Goal: Information Seeking & Learning: Learn about a topic

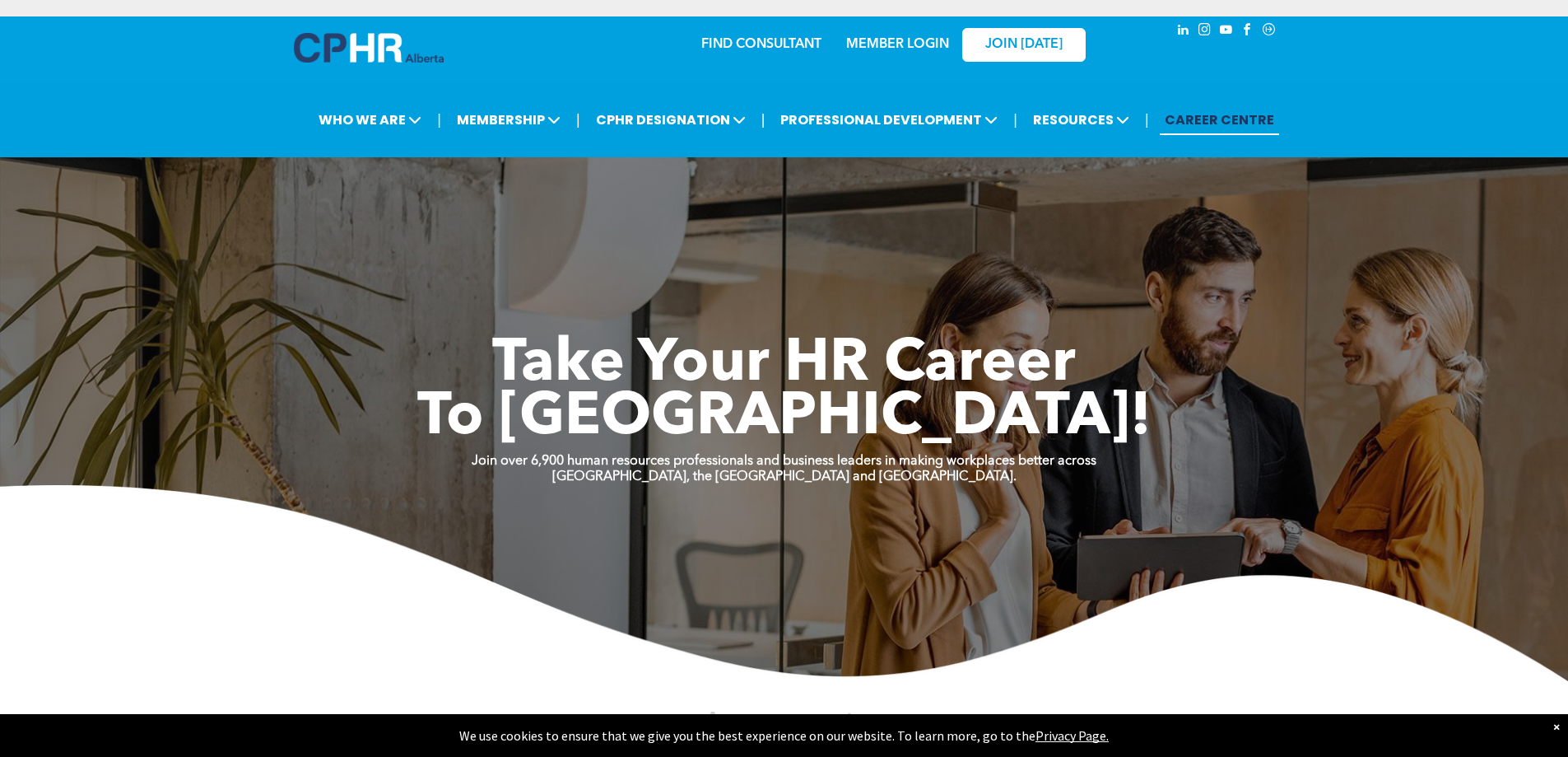
drag, startPoint x: 171, startPoint y: 351, endPoint x: 148, endPoint y: 220, distance: 133.0
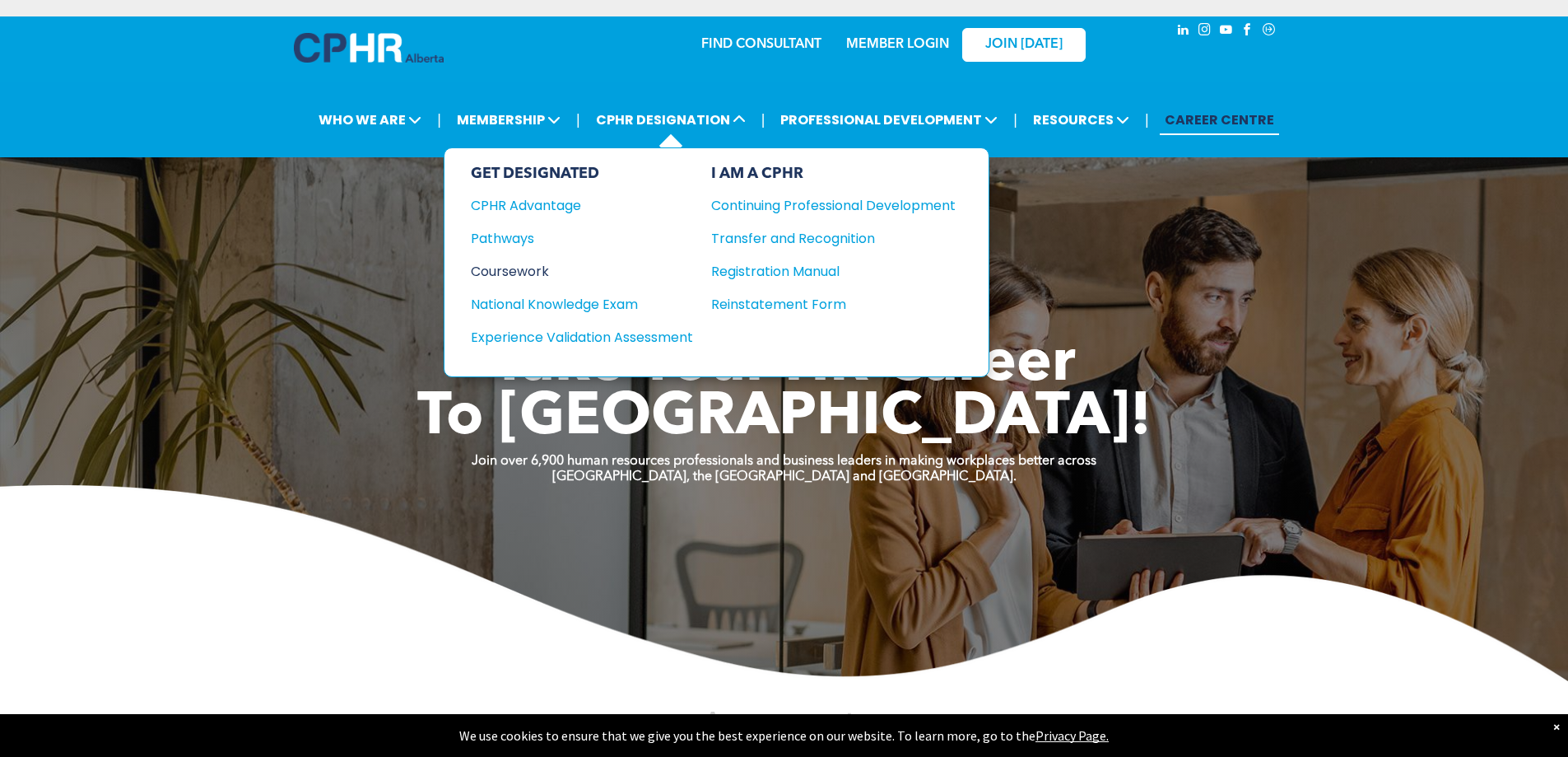
click at [516, 279] on div "Coursework" at bounding box center [571, 271] width 200 height 20
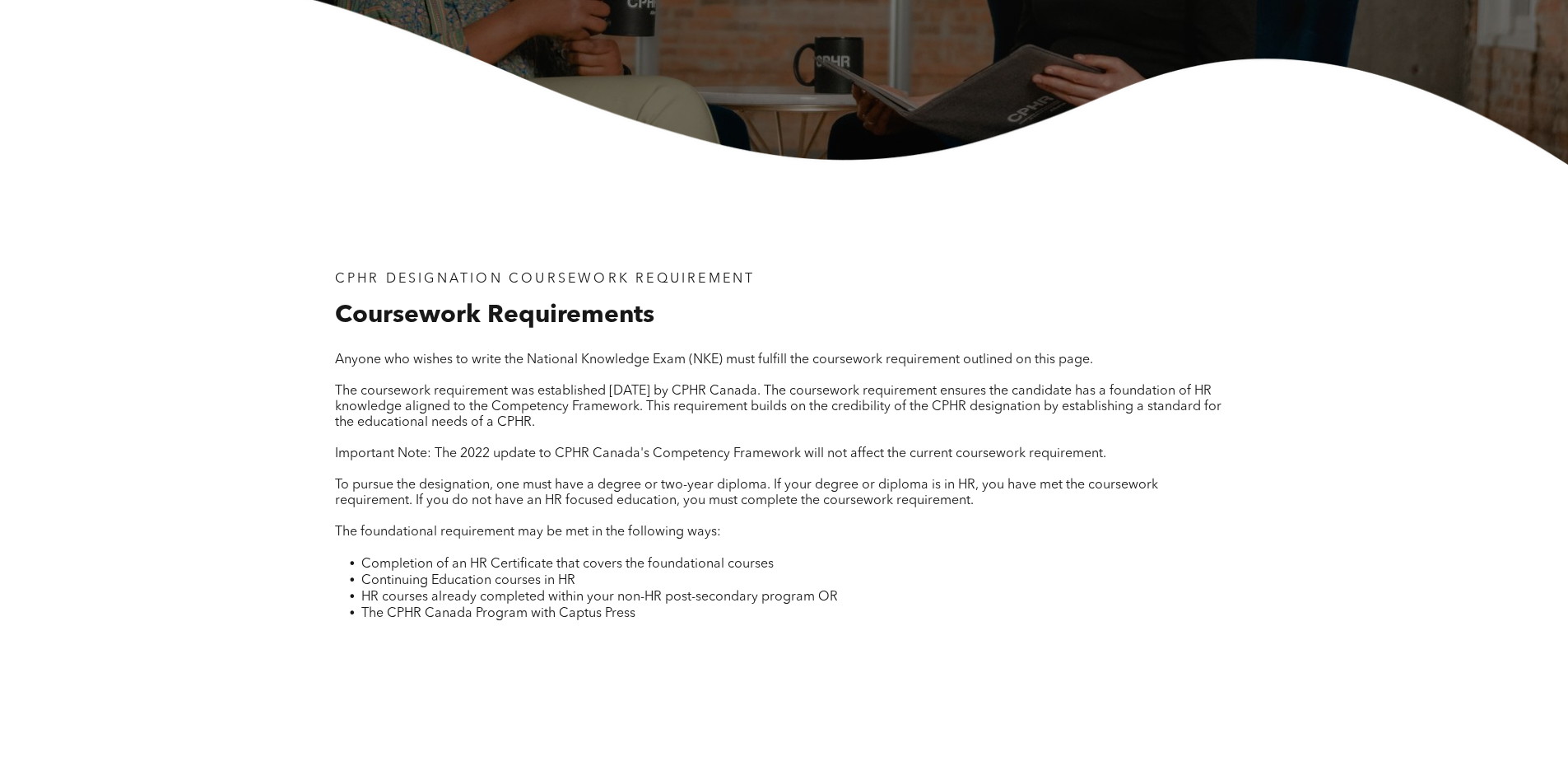
scroll to position [494, 0]
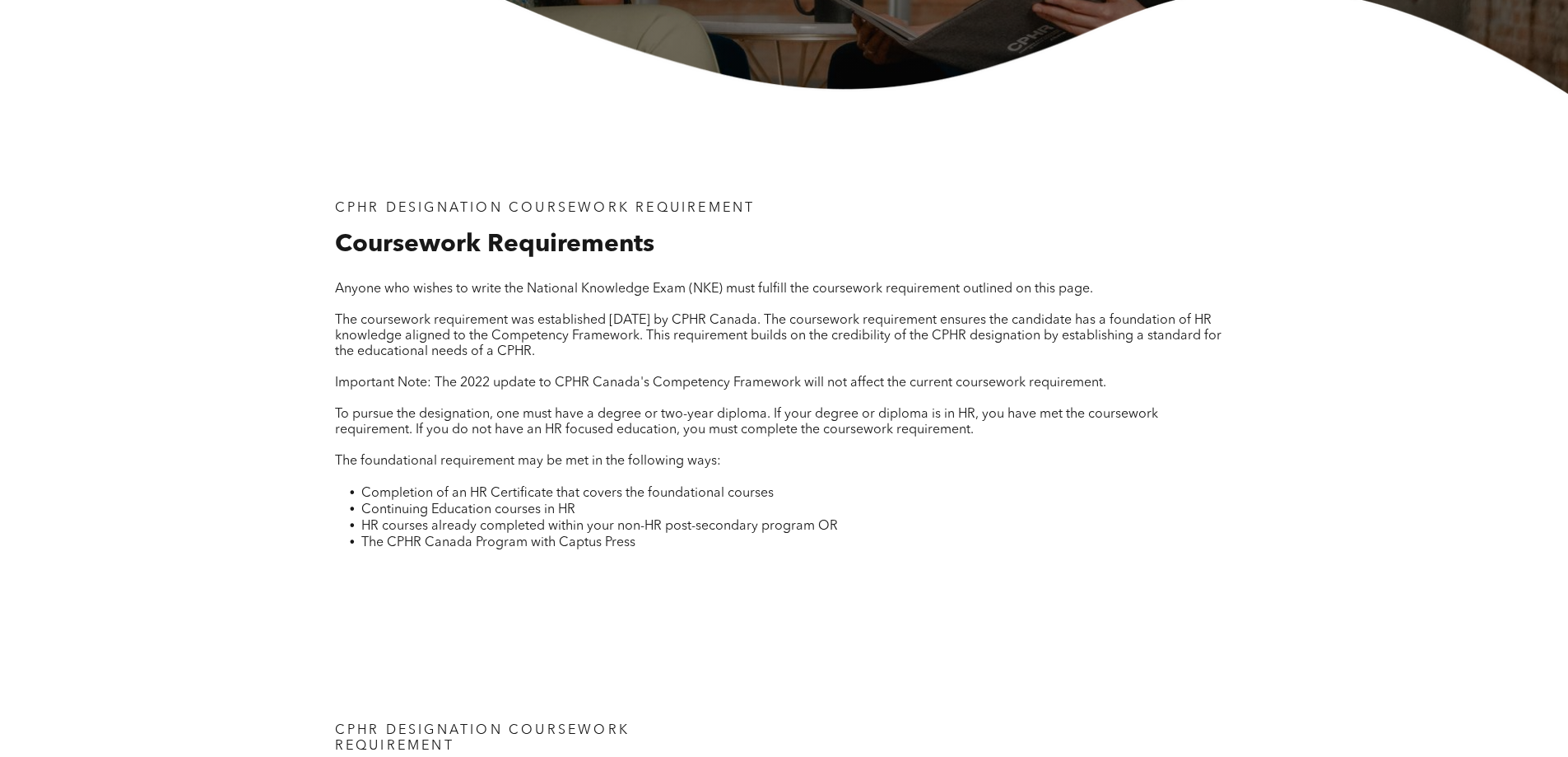
click at [768, 367] on p at bounding box center [784, 368] width 899 height 16
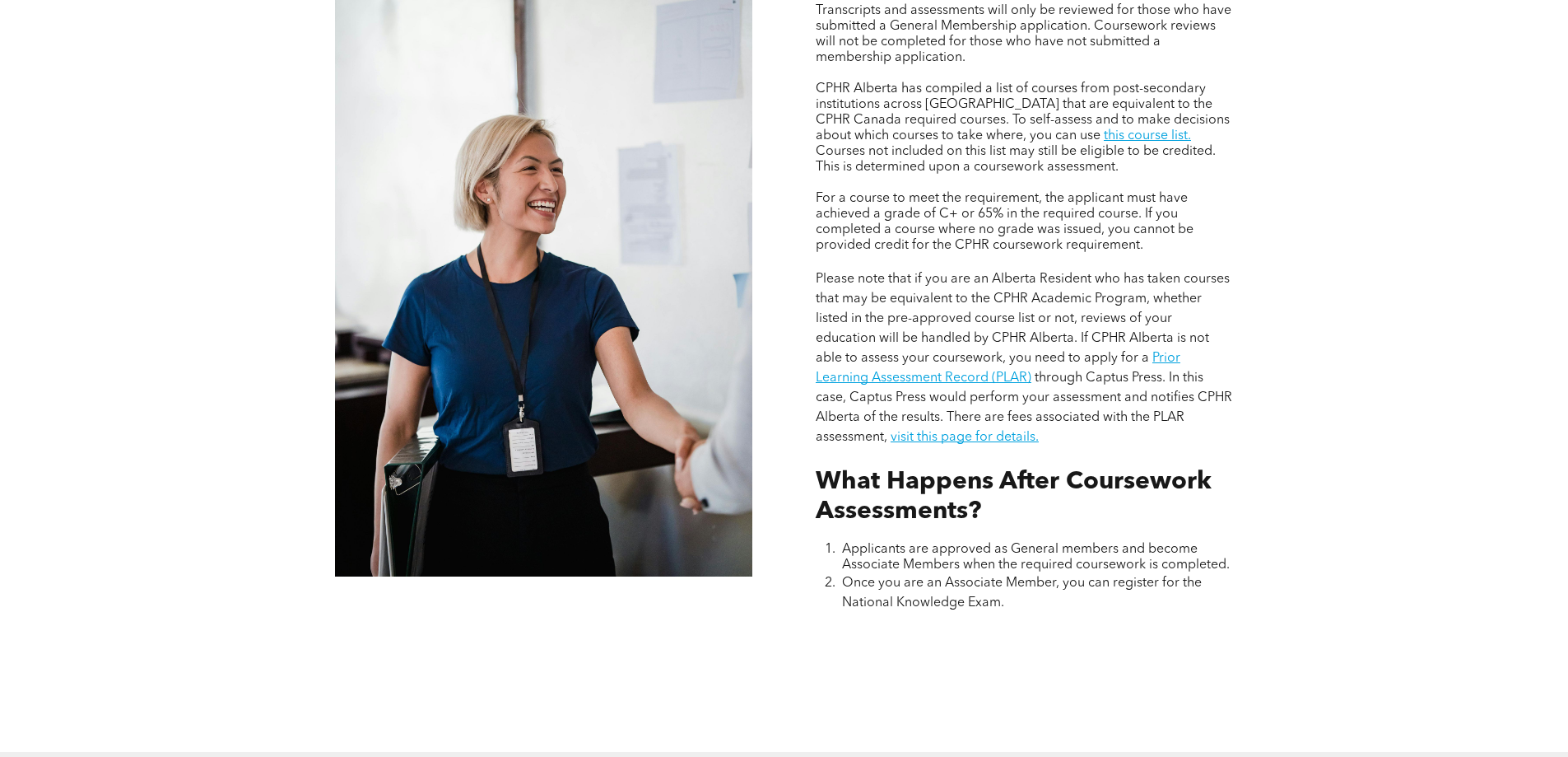
scroll to position [1564, 0]
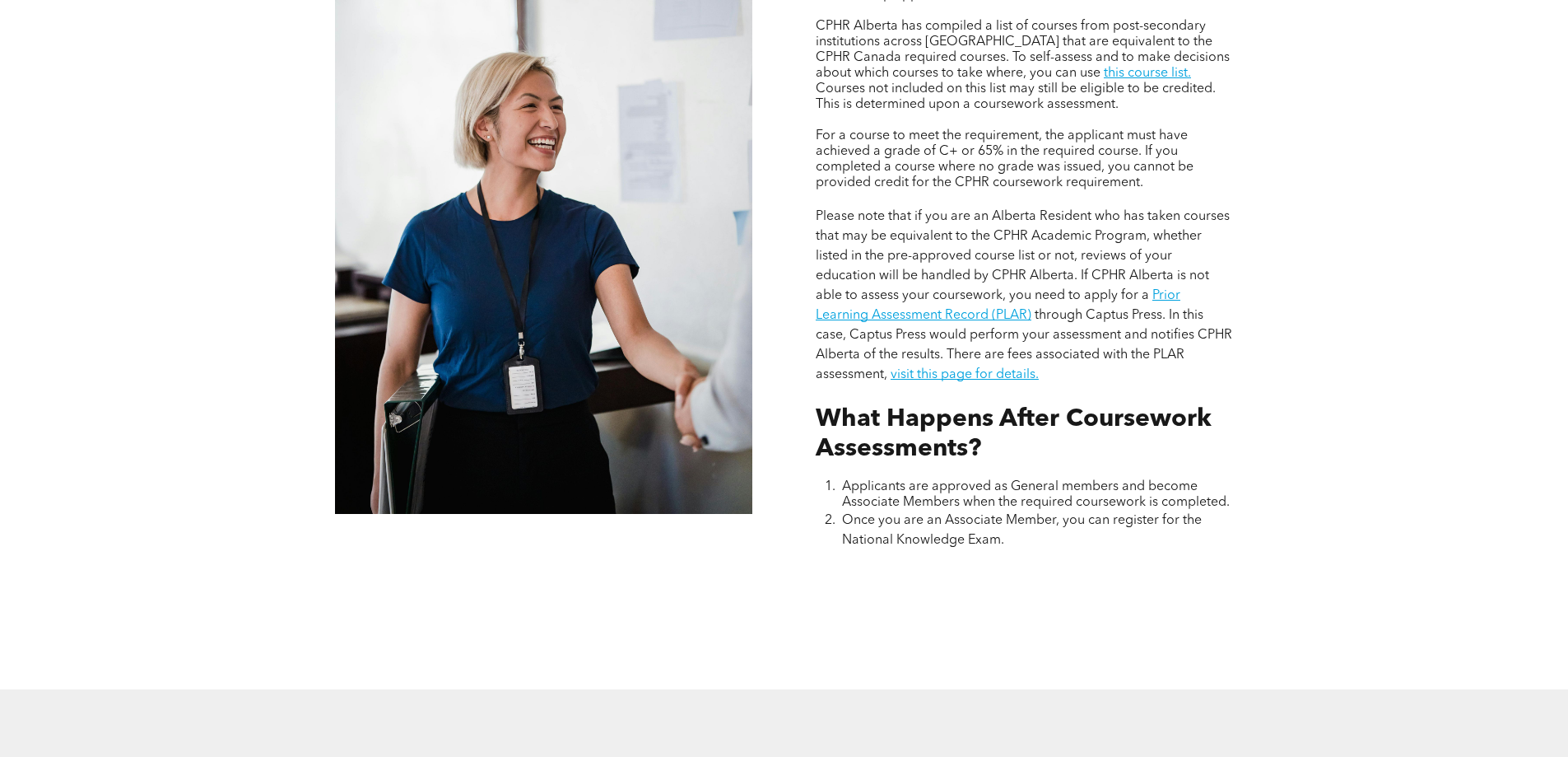
click at [1060, 484] on span "Applicants are approved as General members and become Associate Members when th…" at bounding box center [1036, 494] width 387 height 29
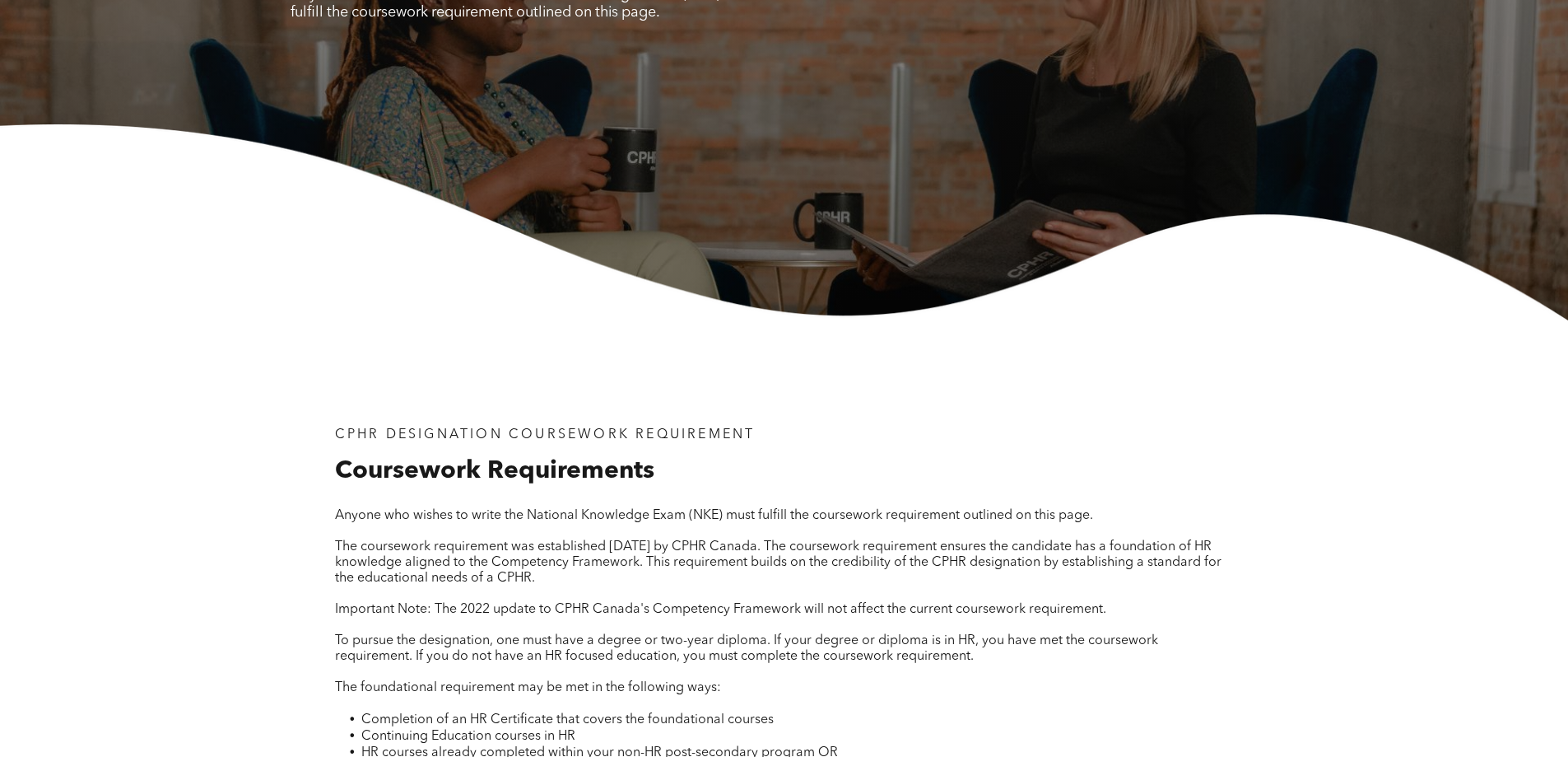
scroll to position [0, 0]
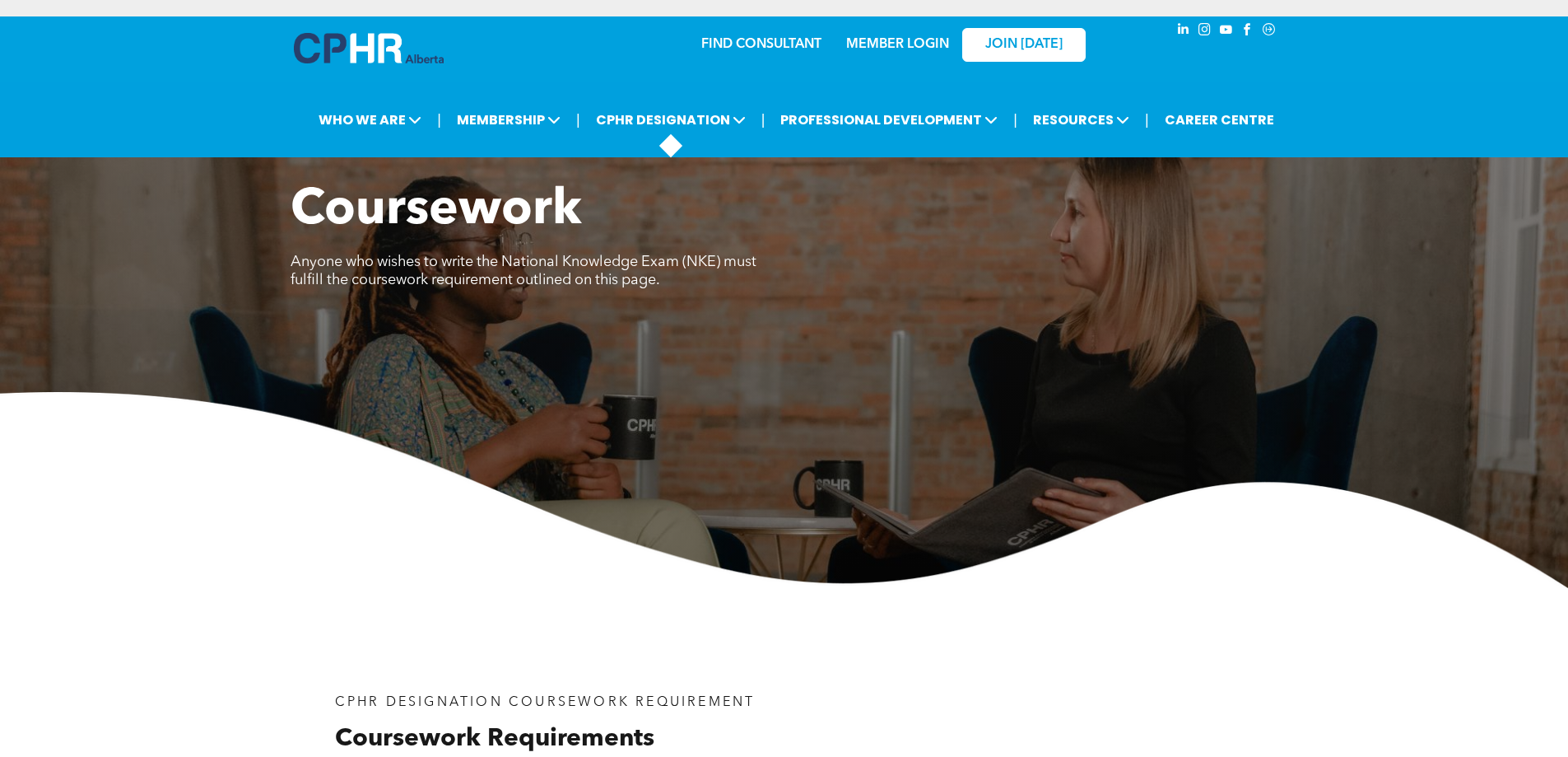
drag, startPoint x: 863, startPoint y: 310, endPoint x: 746, endPoint y: 101, distance: 239.5
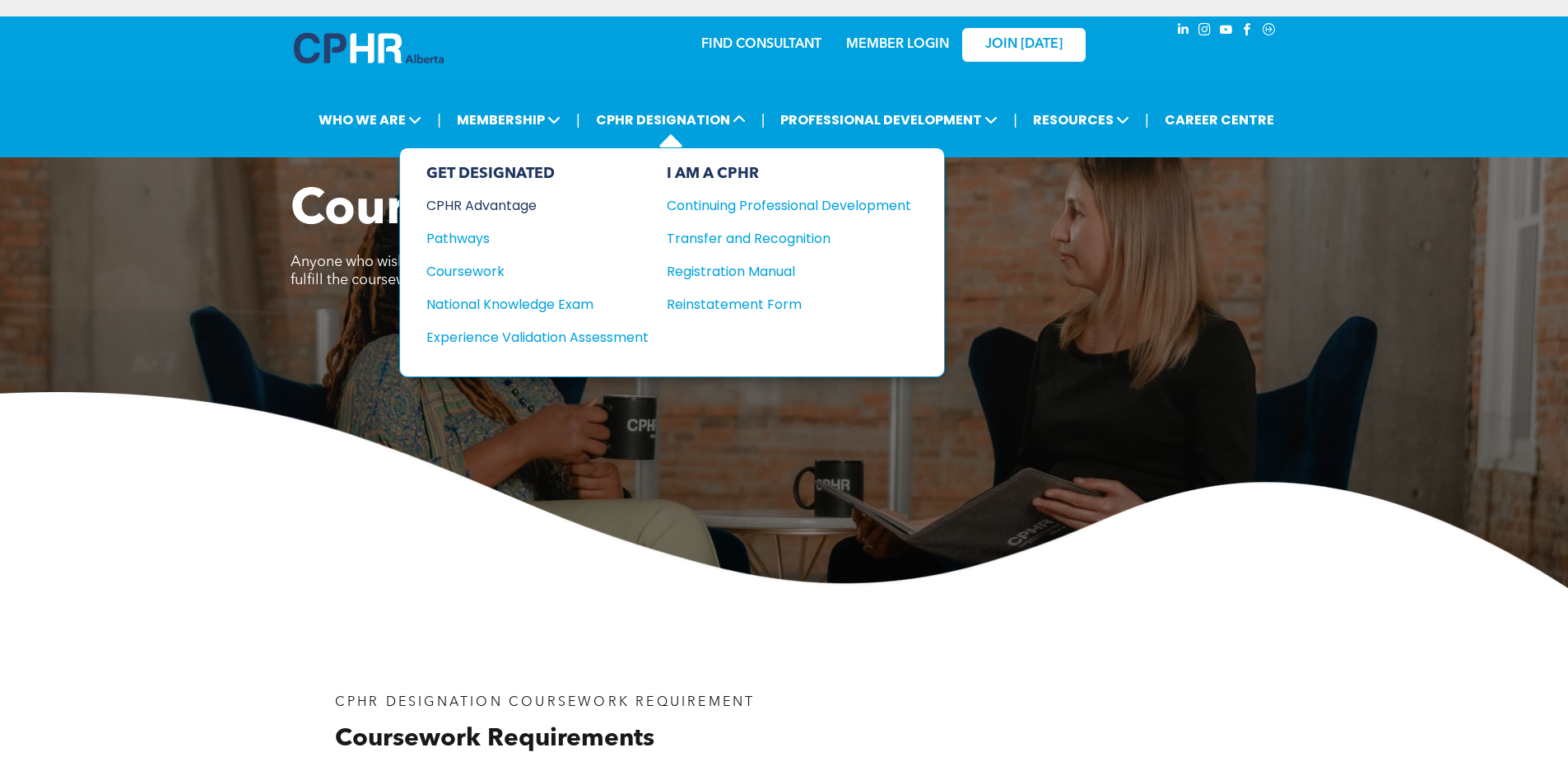
click at [543, 198] on div "CPHR Advantage" at bounding box center [526, 205] width 200 height 20
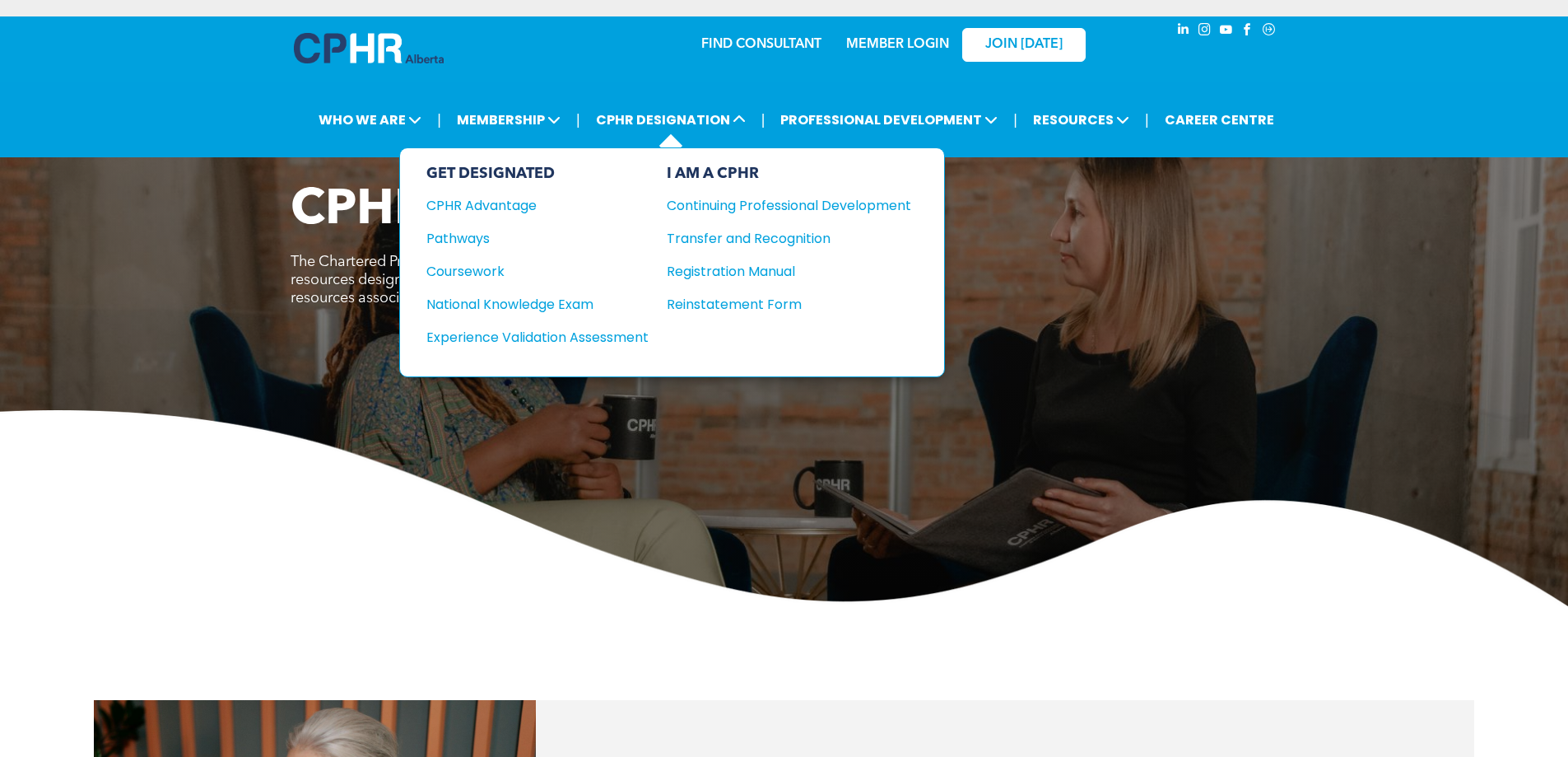
click at [470, 248] on div "GET DESIGNATED CPHR Advantage Pathways Coursework National Knowledge Exam" at bounding box center [537, 262] width 222 height 195
click at [459, 237] on div "Pathways" at bounding box center [526, 238] width 200 height 20
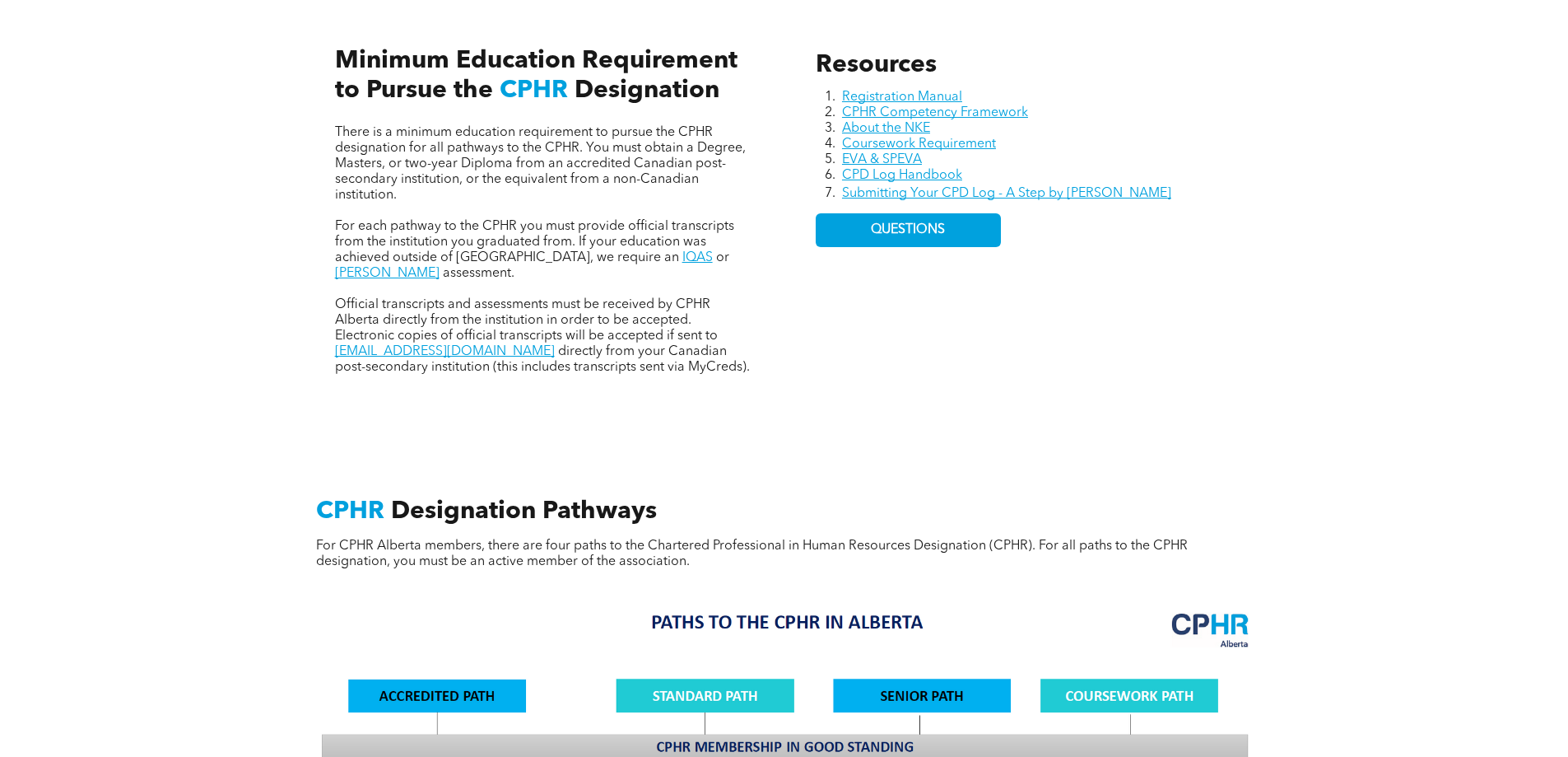
scroll to position [823, 0]
